Goal: Transaction & Acquisition: Purchase product/service

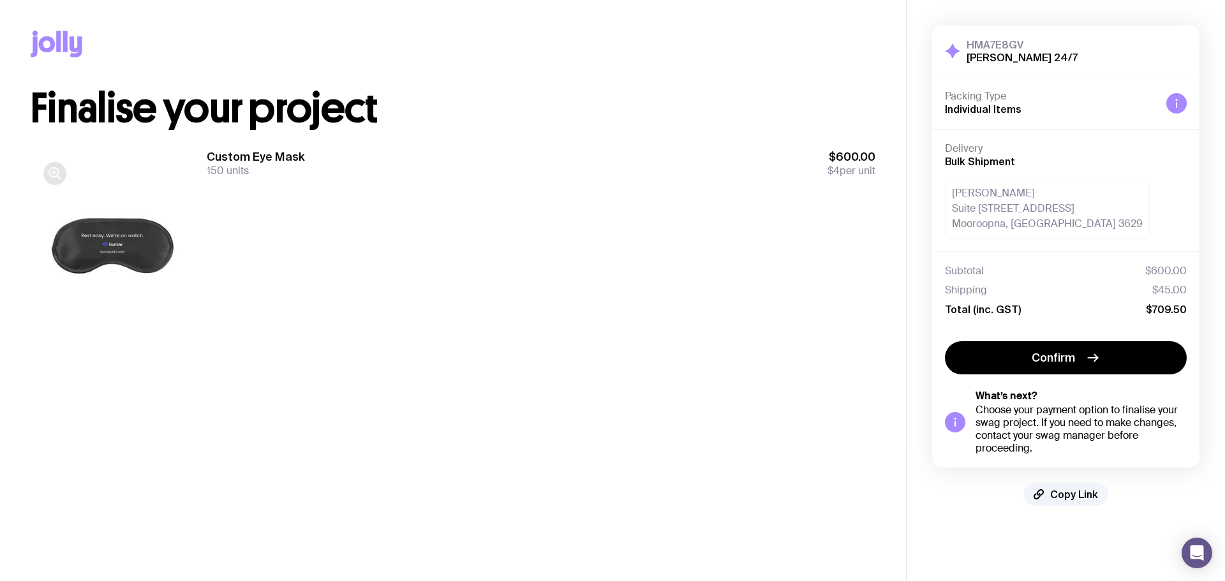
click at [58, 175] on icon "button" at bounding box center [53, 172] width 9 height 9
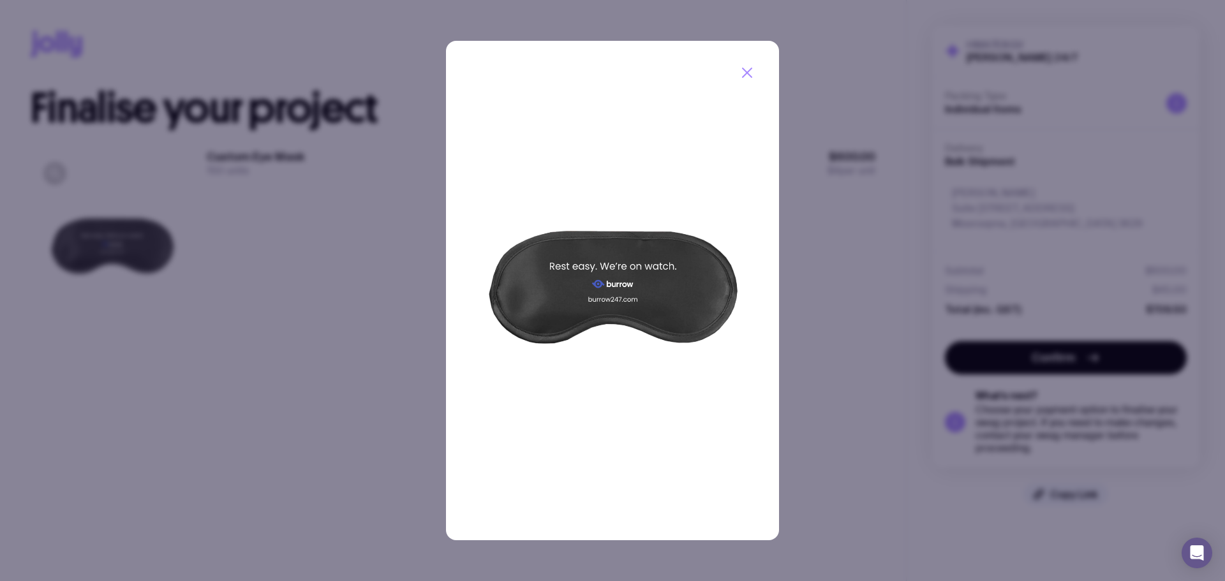
click at [749, 76] on icon "button" at bounding box center [746, 72] width 15 height 15
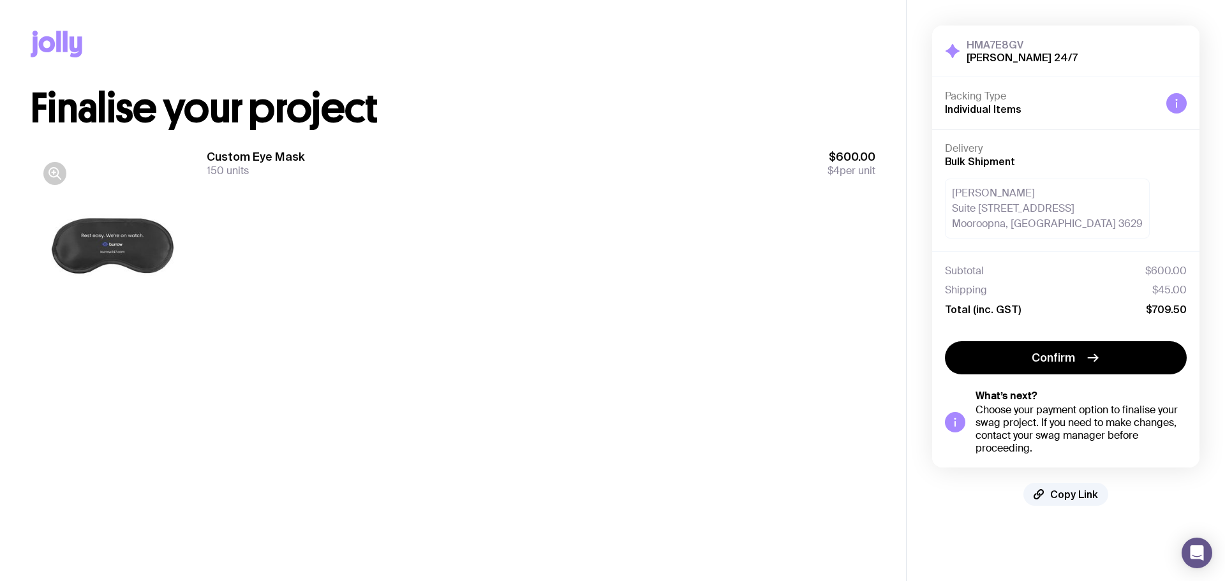
click at [1071, 421] on div "Choose your payment option to finalise your swag project. If you need to make c…" at bounding box center [1080, 429] width 211 height 51
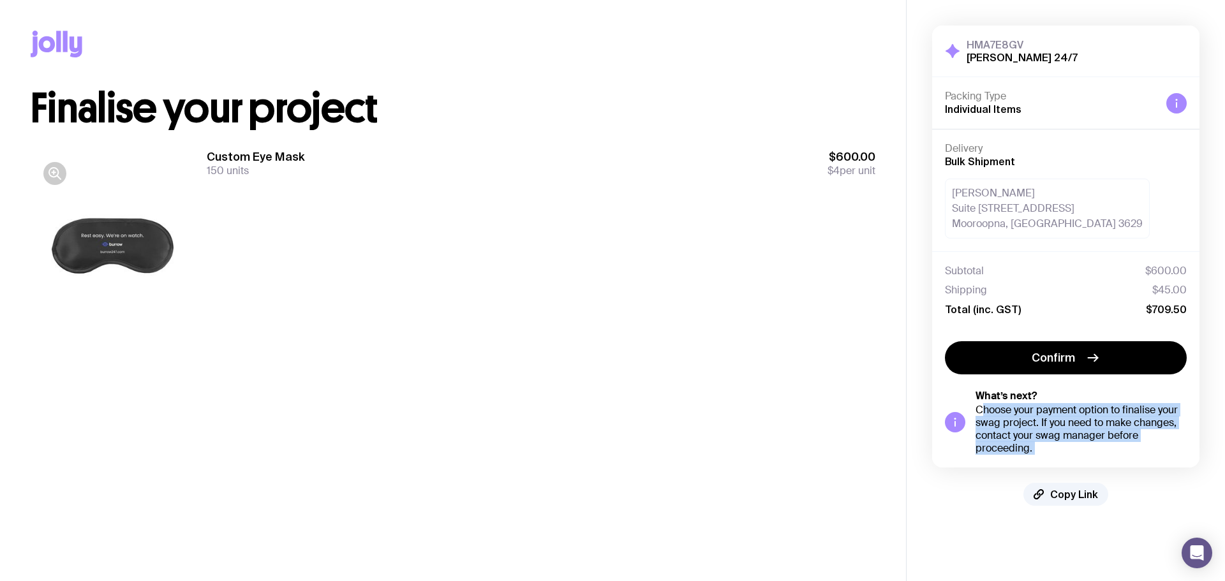
click at [1071, 421] on div "Choose your payment option to finalise your swag project. If you need to make c…" at bounding box center [1080, 429] width 211 height 51
click at [1063, 436] on div "Choose your payment option to finalise your swag project. If you need to make c…" at bounding box center [1080, 429] width 211 height 51
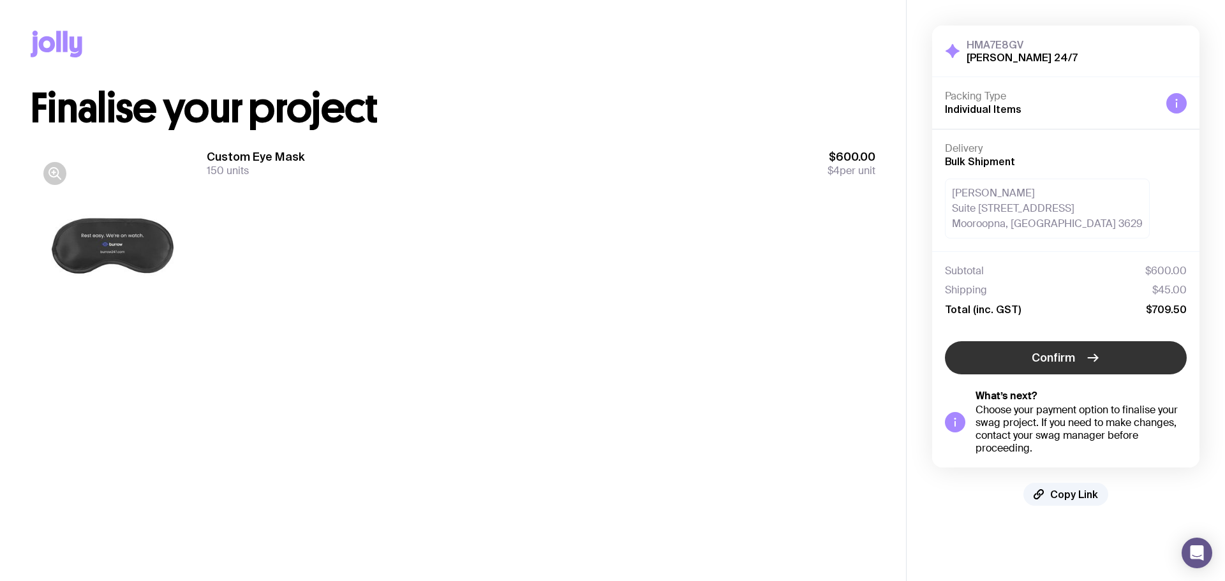
click at [1058, 356] on span "Confirm" at bounding box center [1052, 357] width 43 height 15
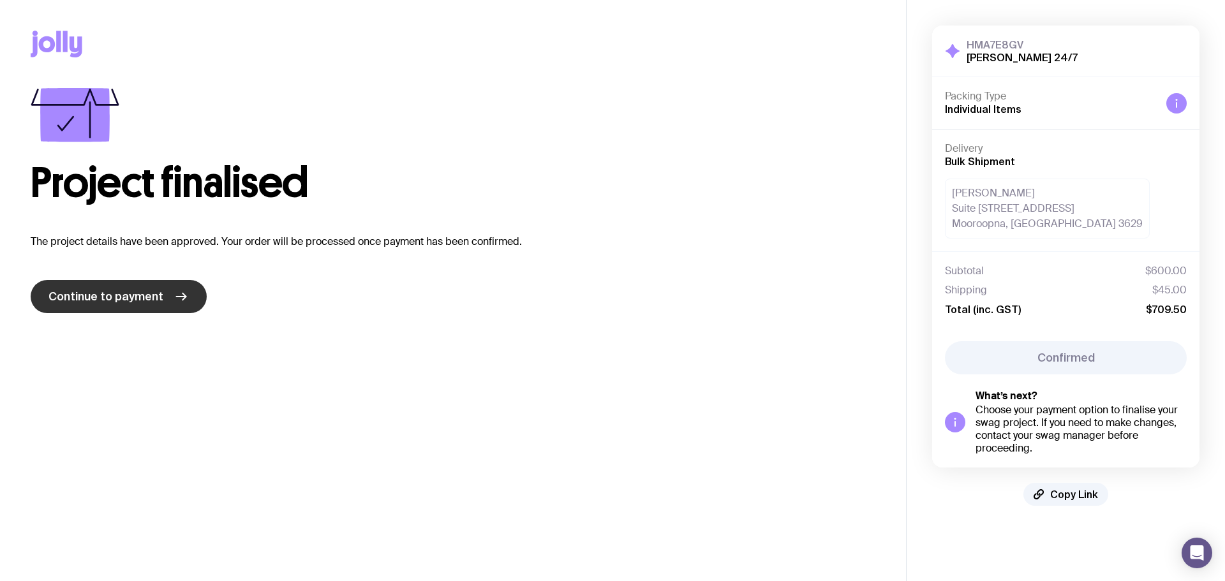
click at [138, 303] on span "Continue to payment" at bounding box center [105, 296] width 115 height 15
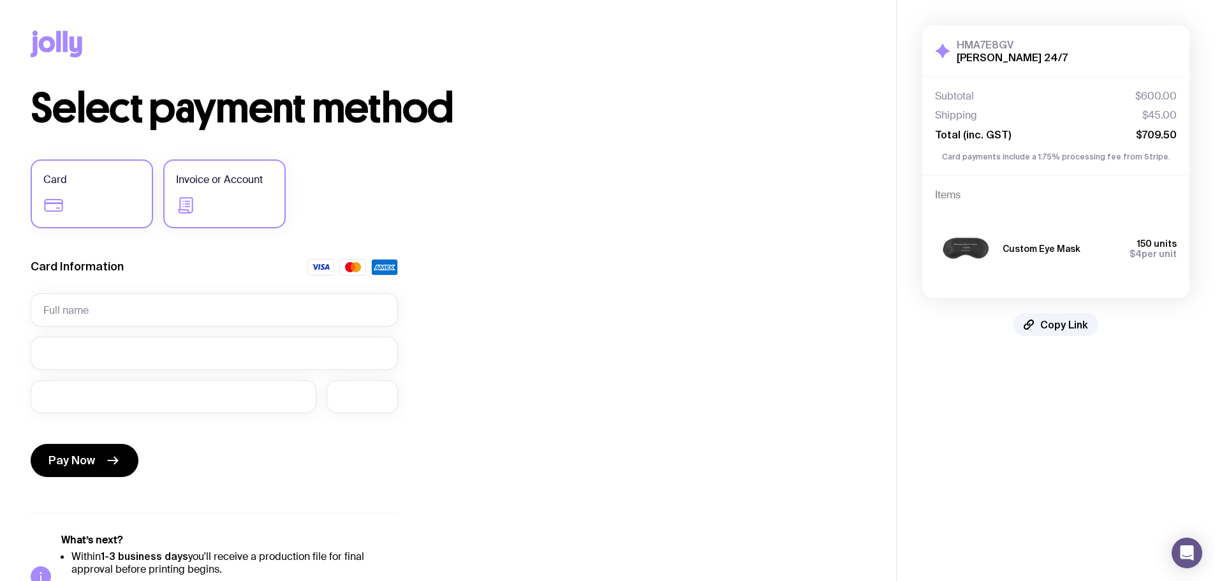
click at [182, 204] on icon at bounding box center [186, 205] width 20 height 20
click at [0, 0] on input "Invoice or Account" at bounding box center [0, 0] width 0 height 0
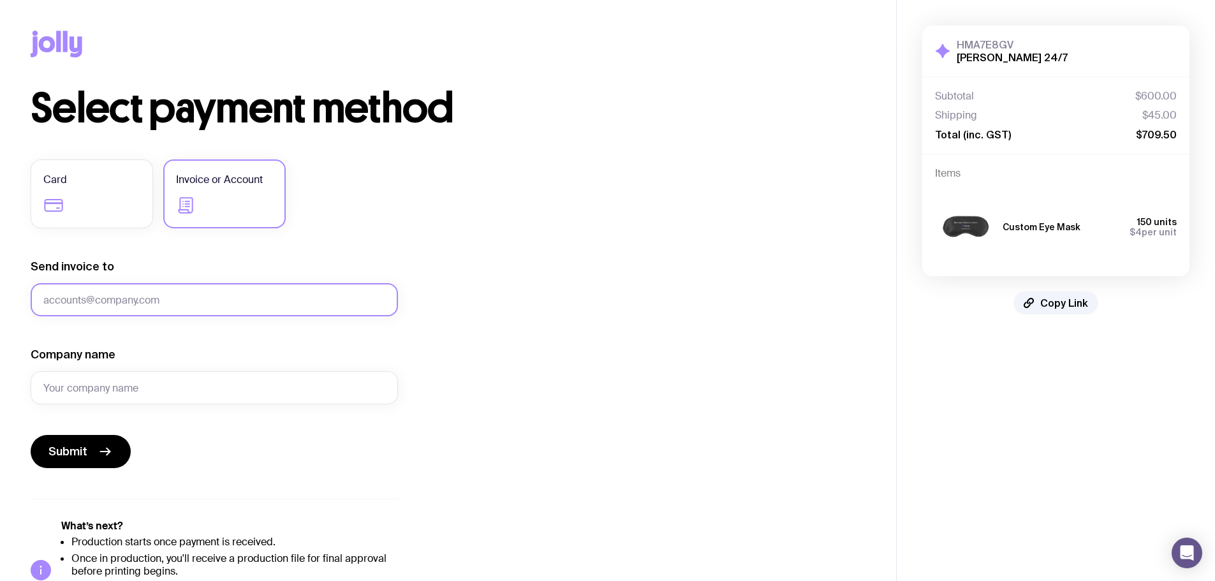
click at [171, 300] on input "Send invoice to" at bounding box center [214, 299] width 367 height 33
click at [136, 300] on input "Send invoice to" at bounding box center [214, 299] width 367 height 33
paste input "accounts@gsquared.com.au"
type input "accounts@gsquared.com.au"
click at [125, 382] on input "Company name" at bounding box center [214, 387] width 367 height 33
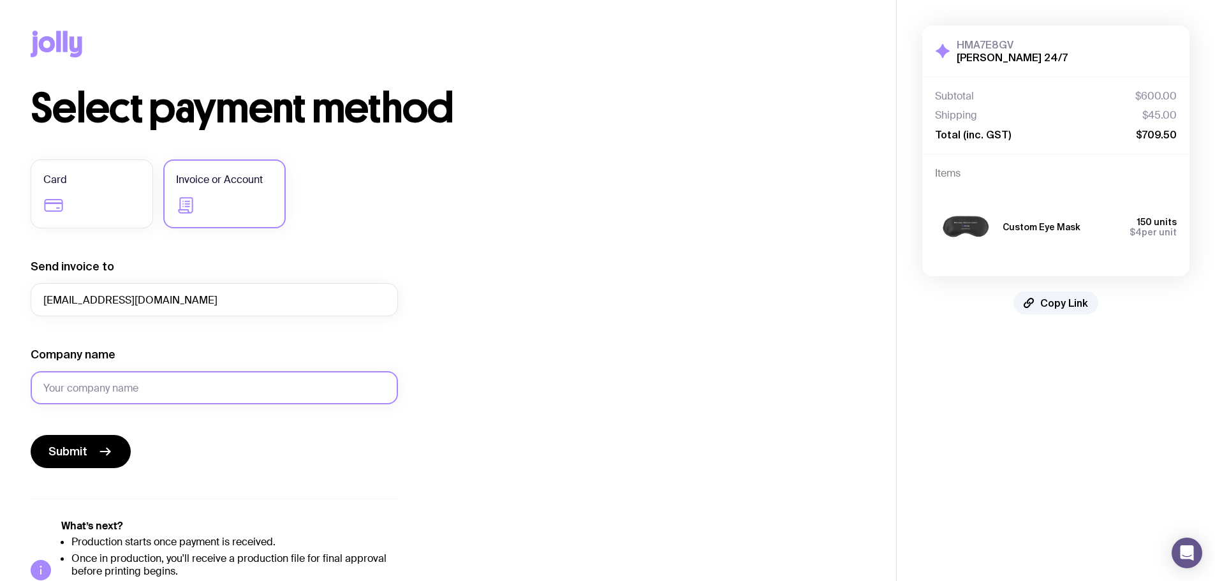
type input "Burrow"
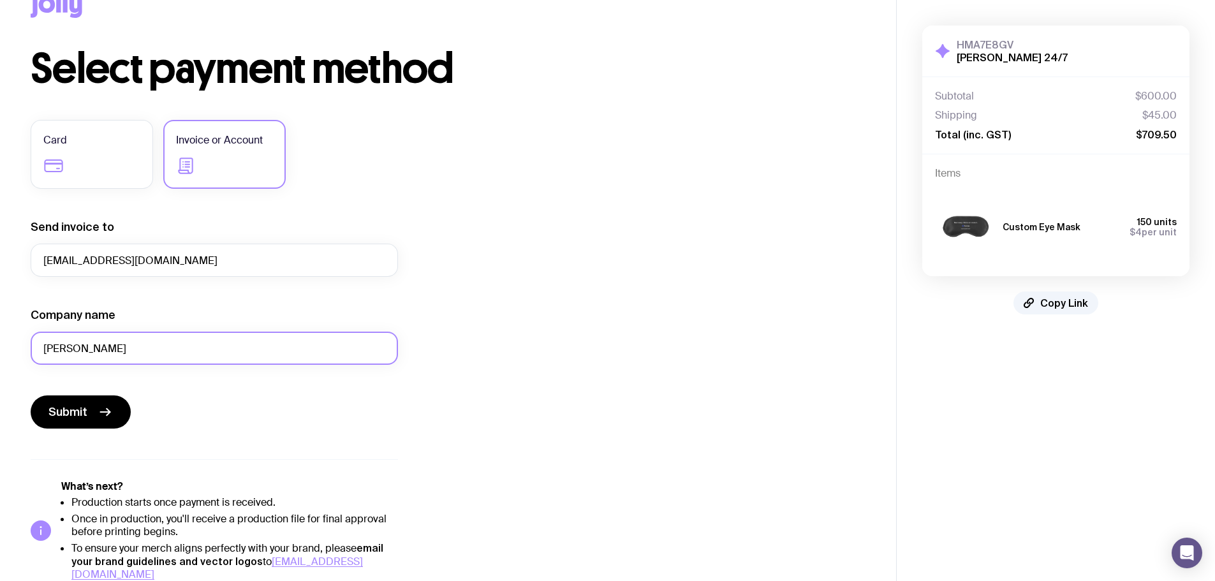
scroll to position [52, 0]
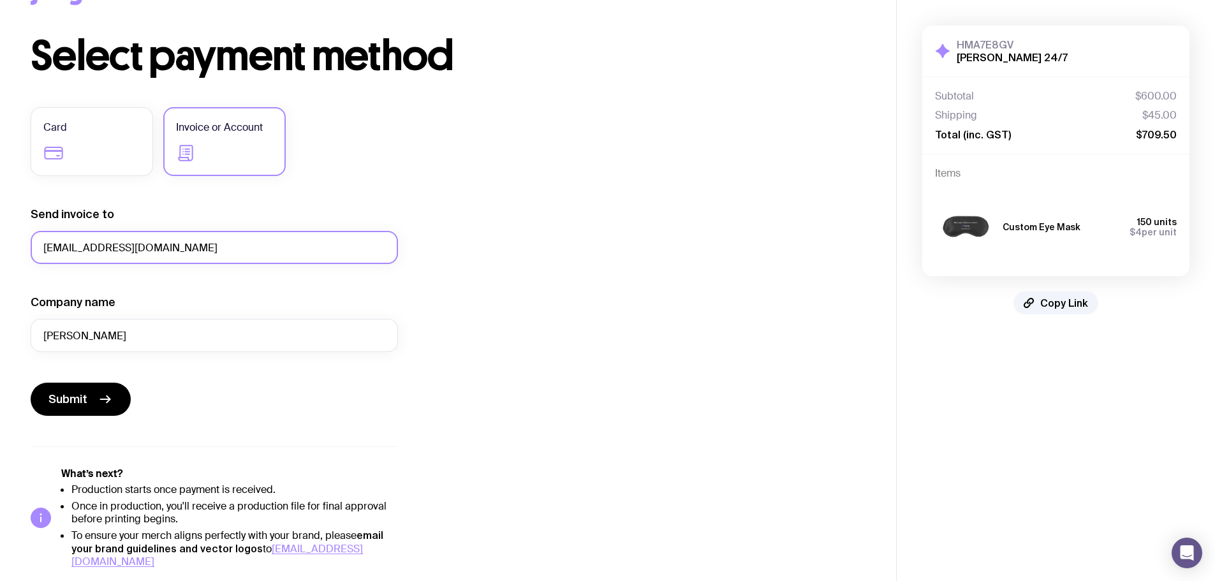
drag, startPoint x: 45, startPoint y: 245, endPoint x: 235, endPoint y: 256, distance: 189.8
click at [235, 256] on input "accounts@gsquared.com.au" at bounding box center [214, 247] width 367 height 33
click at [200, 247] on input "accounts@gsquared.com.au" at bounding box center [214, 247] width 367 height 33
click at [38, 249] on input "accounts@gsquared.com.au" at bounding box center [214, 247] width 367 height 33
drag, startPoint x: 48, startPoint y: 247, endPoint x: 292, endPoint y: 258, distance: 243.9
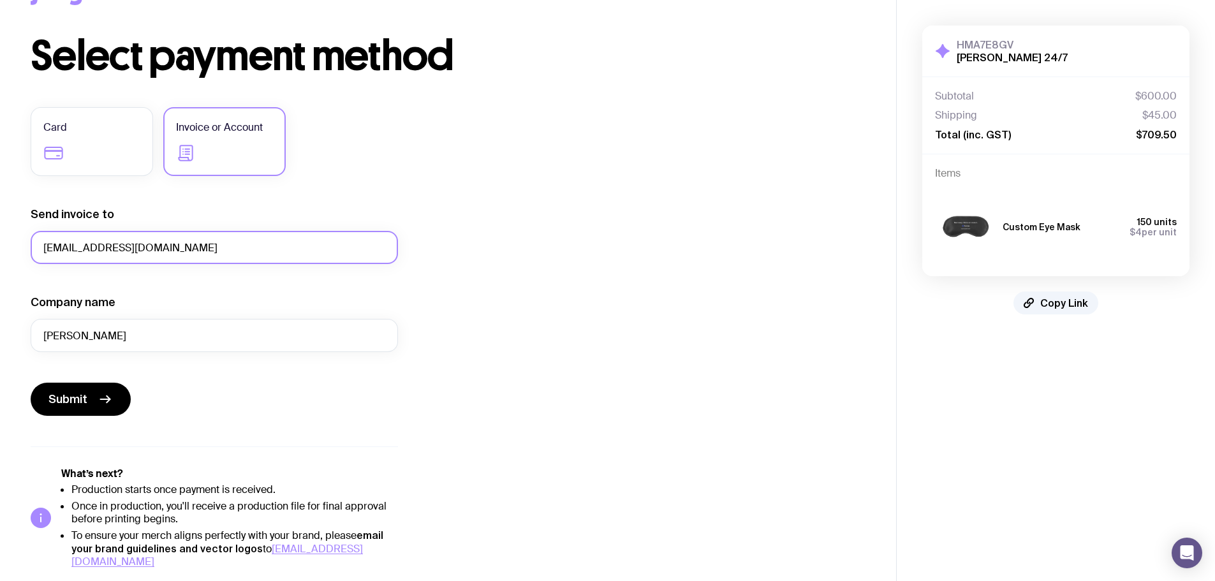
click at [292, 258] on input "accounts@gsquared.com.au" at bounding box center [214, 247] width 367 height 33
drag, startPoint x: 292, startPoint y: 258, endPoint x: 177, endPoint y: 240, distance: 116.2
click at [177, 240] on input "accounts@gsquared.com.au" at bounding box center [214, 247] width 367 height 33
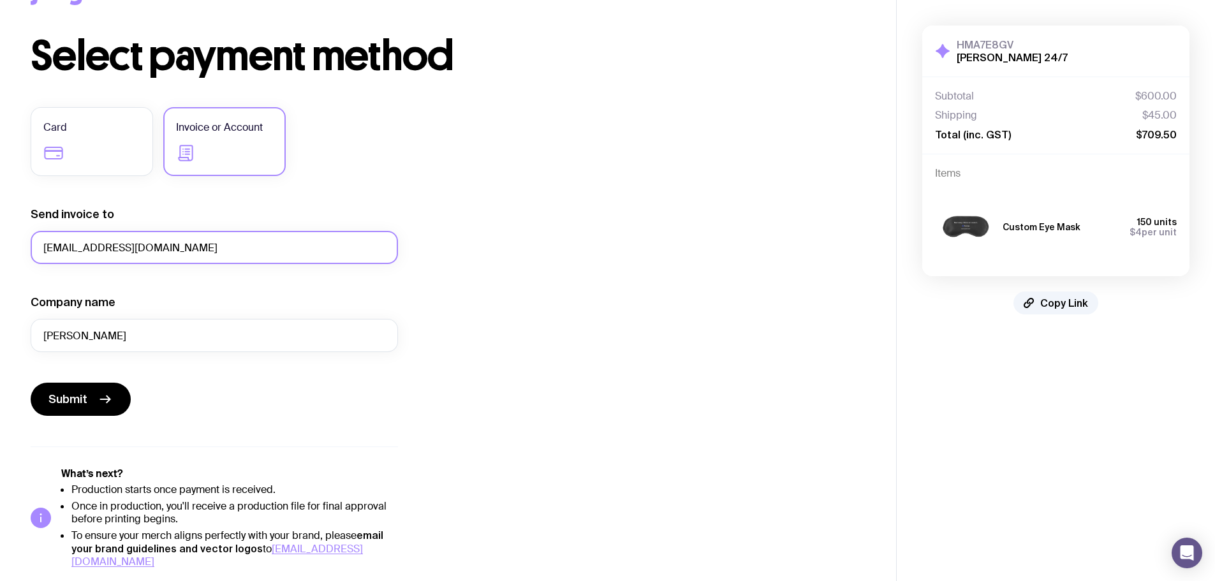
click at [177, 240] on input "accounts@gsquared.com.au" at bounding box center [214, 247] width 367 height 33
drag, startPoint x: 75, startPoint y: 492, endPoint x: 287, endPoint y: 488, distance: 212.5
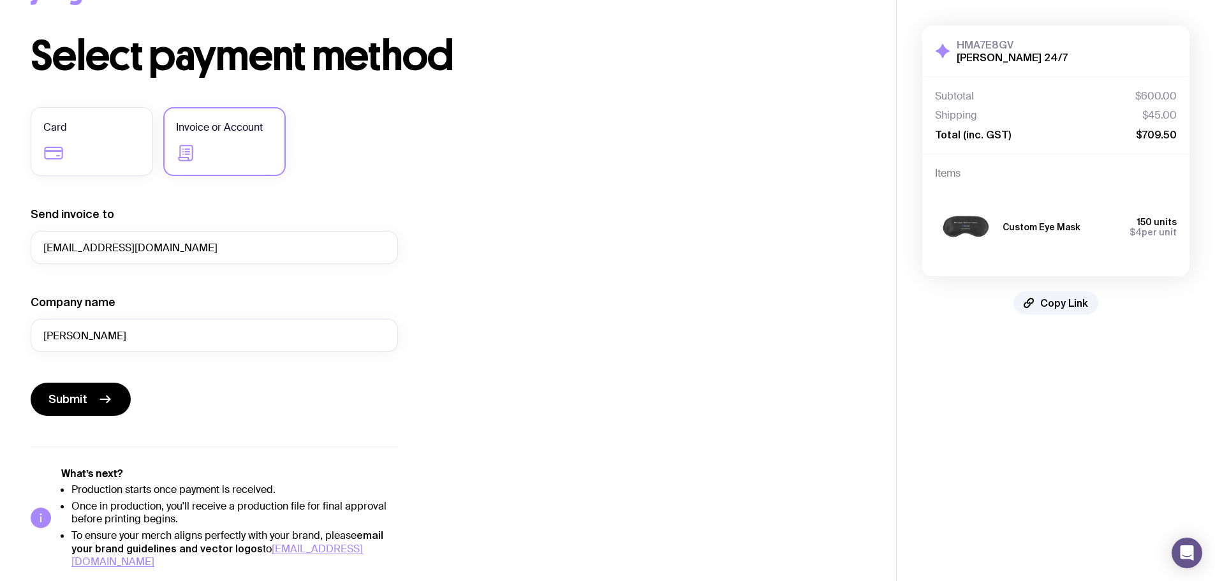
click at [287, 488] on li "Production starts once payment is received." at bounding box center [234, 490] width 327 height 13
drag, startPoint x: 52, startPoint y: 470, endPoint x: 189, endPoint y: 520, distance: 146.7
click at [189, 520] on div "What’s next? Production starts once payment is received. Once in production, yo…" at bounding box center [214, 518] width 367 height 101
click at [189, 520] on li "Once in production, you'll receive a production file for final approval before …" at bounding box center [234, 513] width 327 height 26
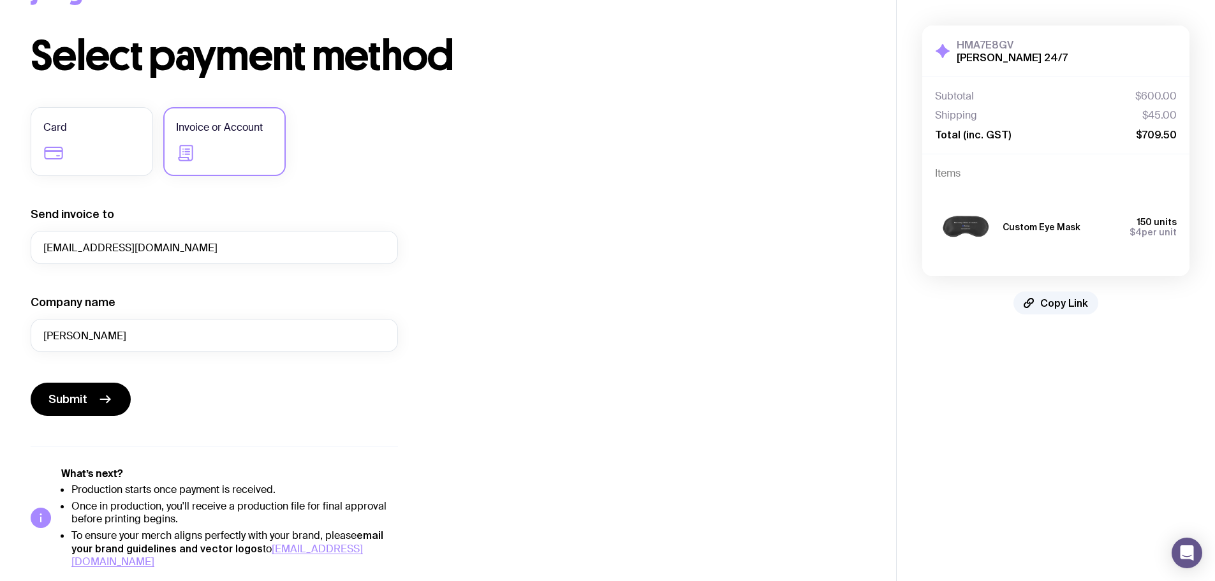
drag, startPoint x: 189, startPoint y: 520, endPoint x: 45, endPoint y: 475, distance: 151.7
click at [45, 475] on div "What’s next? Production starts once payment is received. Once in production, yo…" at bounding box center [214, 518] width 367 height 101
drag, startPoint x: 49, startPoint y: 473, endPoint x: 207, endPoint y: 520, distance: 165.1
click at [207, 520] on div "What’s next? Production starts once payment is received. Once in production, yo…" at bounding box center [214, 518] width 367 height 101
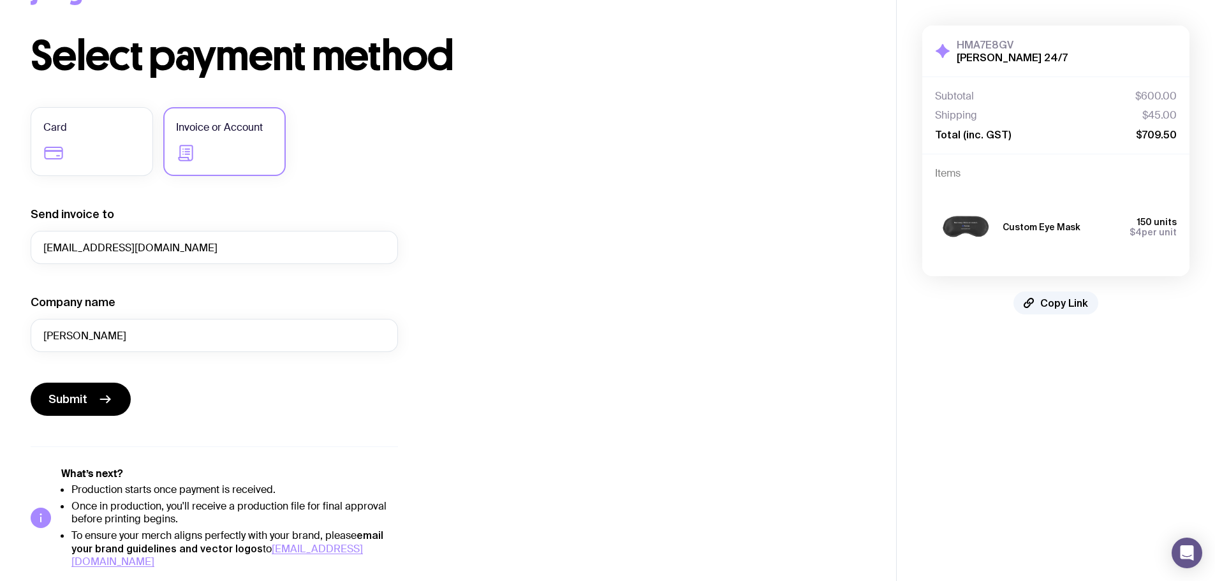
click at [207, 520] on li "Once in production, you'll receive a production file for final approval before …" at bounding box center [234, 513] width 327 height 26
drag, startPoint x: 196, startPoint y: 520, endPoint x: 33, endPoint y: 471, distance: 171.1
click at [33, 471] on div "What’s next? Production starts once payment is received. Once in production, yo…" at bounding box center [214, 518] width 367 height 101
click at [68, 471] on h5 "What’s next?" at bounding box center [229, 474] width 337 height 13
click at [55, 472] on div "What’s next? Production starts once payment is received. Once in production, yo…" at bounding box center [214, 518] width 367 height 101
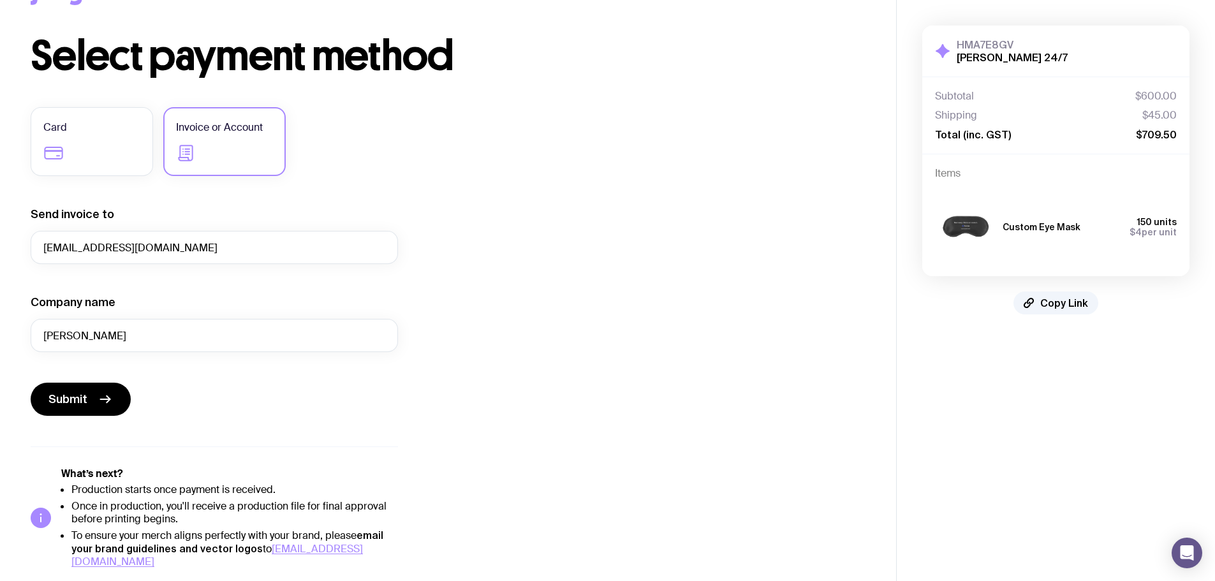
drag, startPoint x: 55, startPoint y: 472, endPoint x: 450, endPoint y: 550, distance: 402.4
click at [450, 550] on div "Select payment method Card Invoice or Account Send invoice to accounts@gsquared…" at bounding box center [448, 302] width 835 height 533
click at [370, 168] on div "Card Invoice or Account" at bounding box center [214, 141] width 367 height 69
drag, startPoint x: 75, startPoint y: 238, endPoint x: 208, endPoint y: 253, distance: 133.5
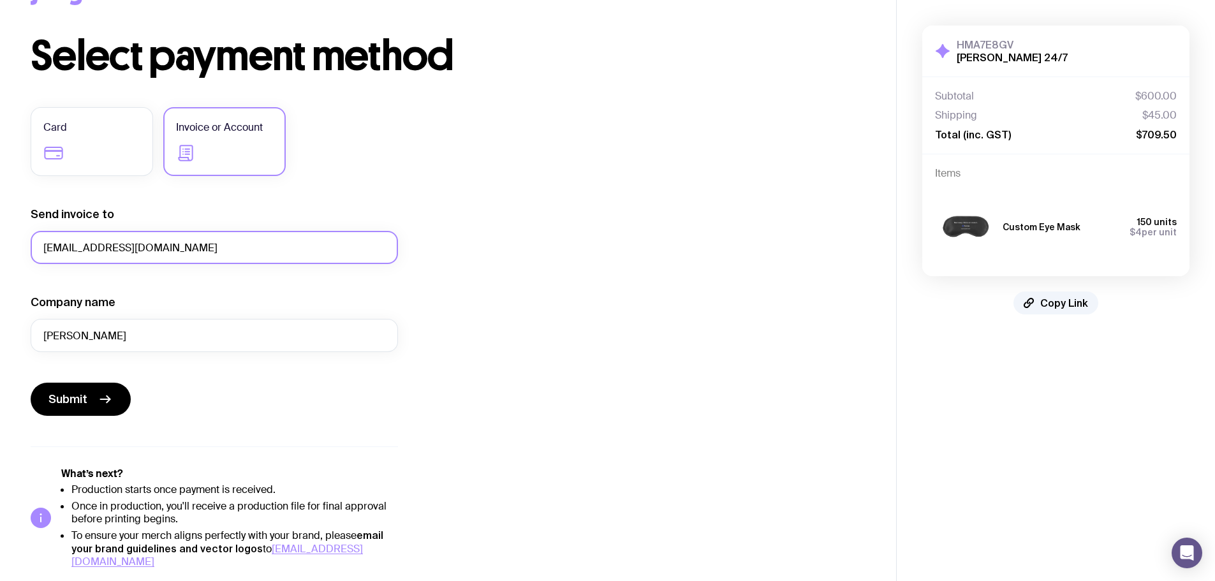
click at [208, 253] on input "accounts@gsquared.com.au" at bounding box center [214, 247] width 367 height 33
click at [159, 284] on form "Send invoice to accounts@gsquared.com.au Company name Burrow Submit" at bounding box center [214, 311] width 367 height 209
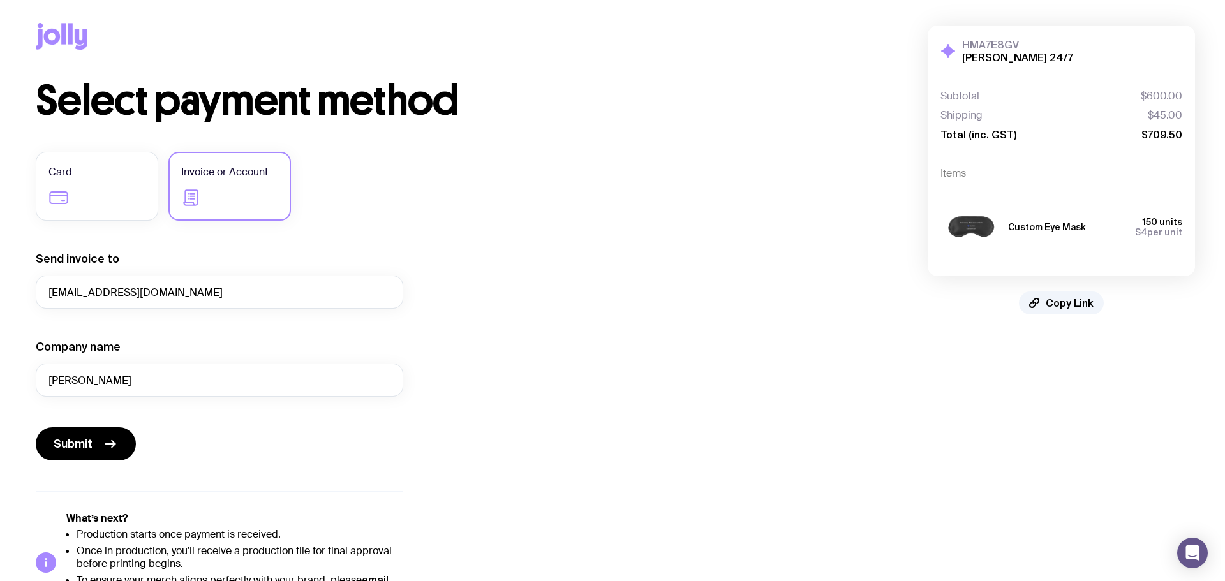
scroll to position [0, 0]
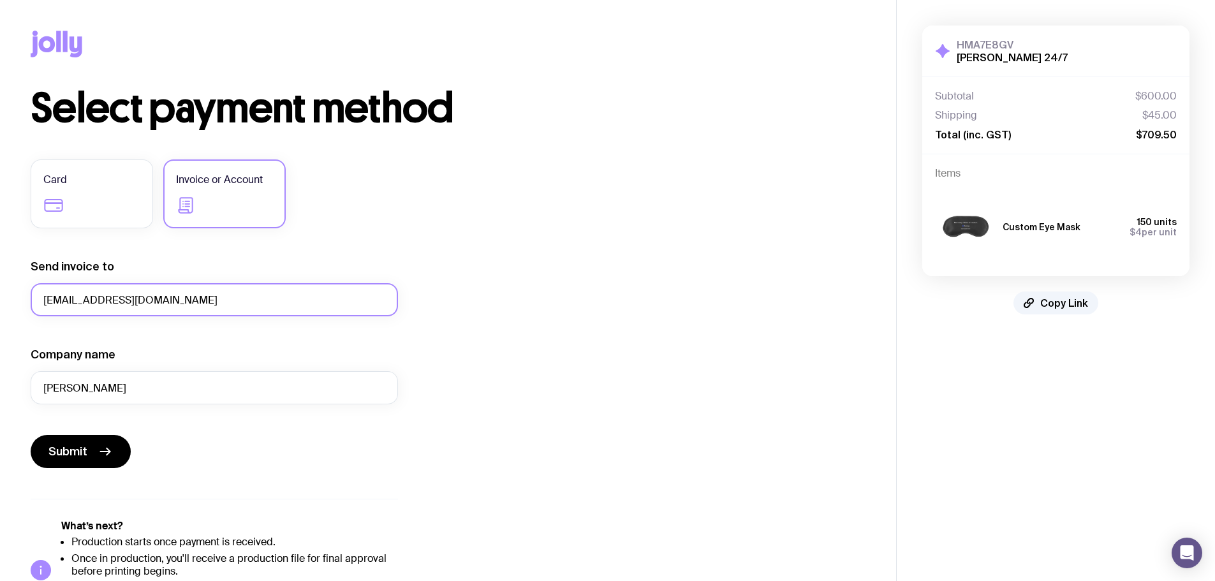
click at [131, 300] on input "accounts@gsquared.com.au" at bounding box center [214, 299] width 367 height 33
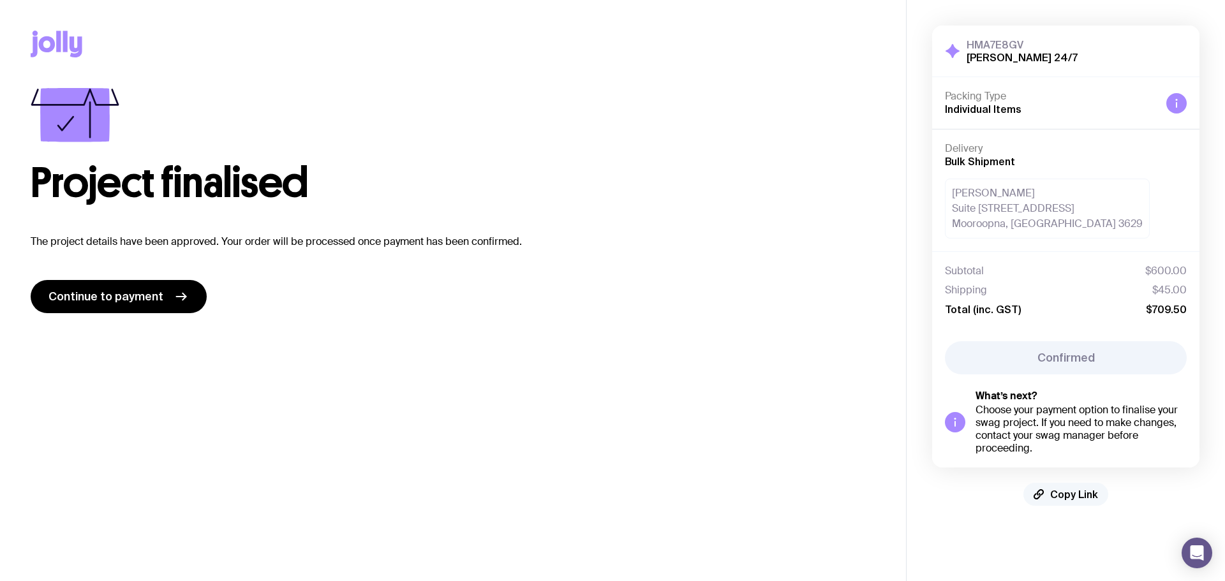
click at [1075, 496] on span "Copy Link" at bounding box center [1074, 494] width 48 height 13
click at [145, 292] on span "Continue to payment" at bounding box center [105, 296] width 115 height 15
